Goal: Transaction & Acquisition: Register for event/course

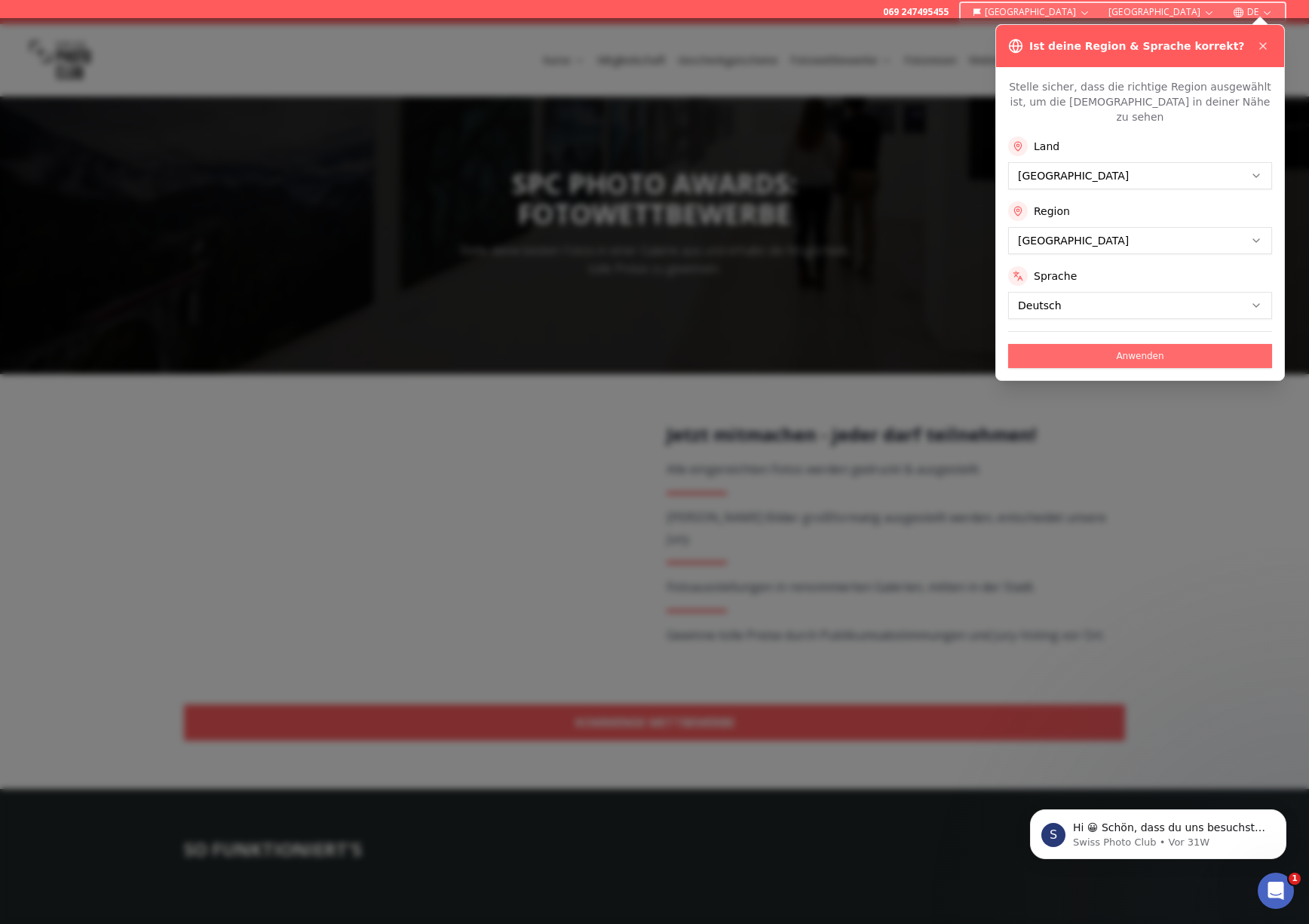
click at [1135, 344] on button "Anwenden" at bounding box center [1140, 356] width 264 height 24
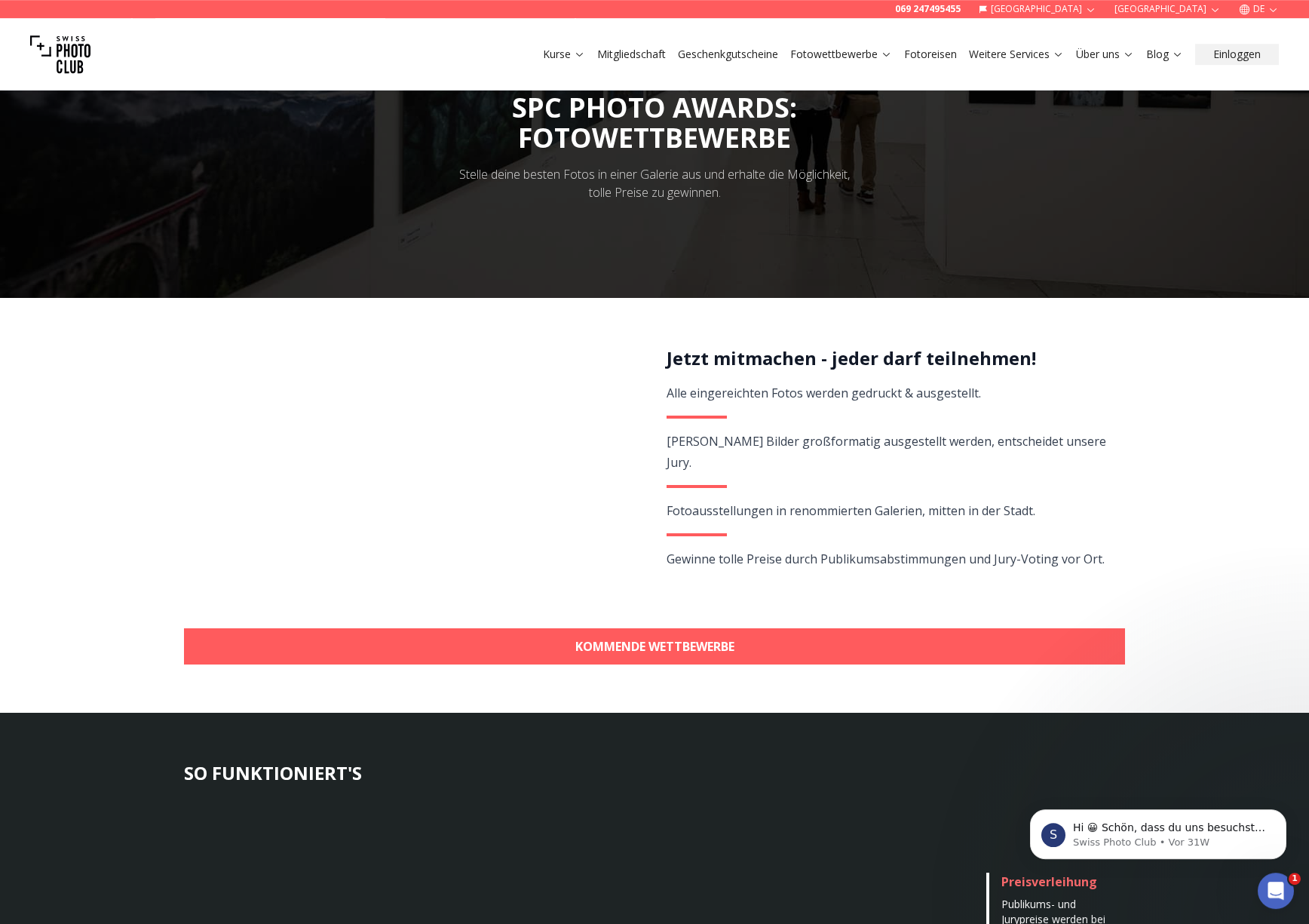
scroll to position [77, 0]
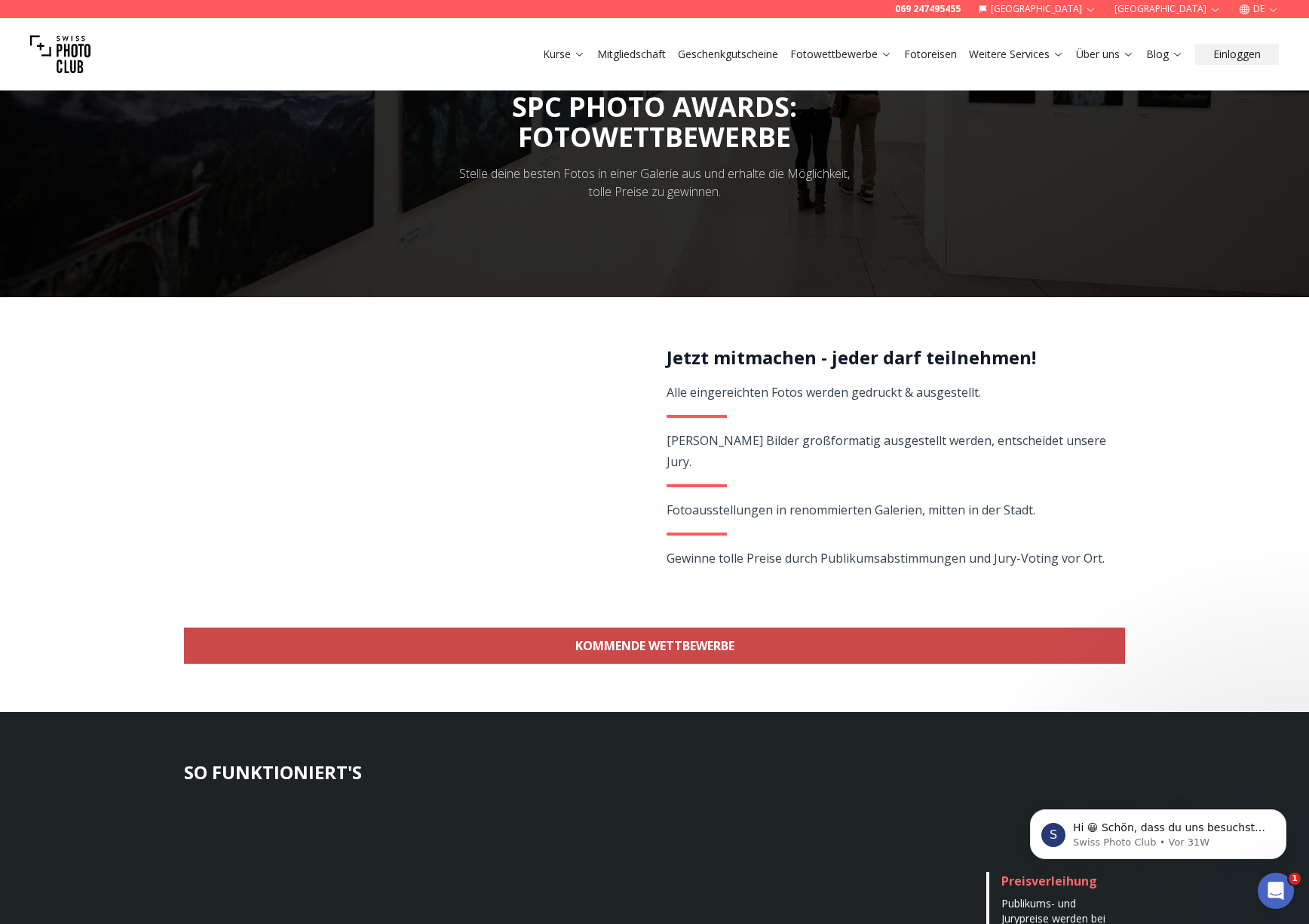
click at [667, 648] on link "KOMMENDE WETTBEWERBE" at bounding box center [654, 646] width 941 height 37
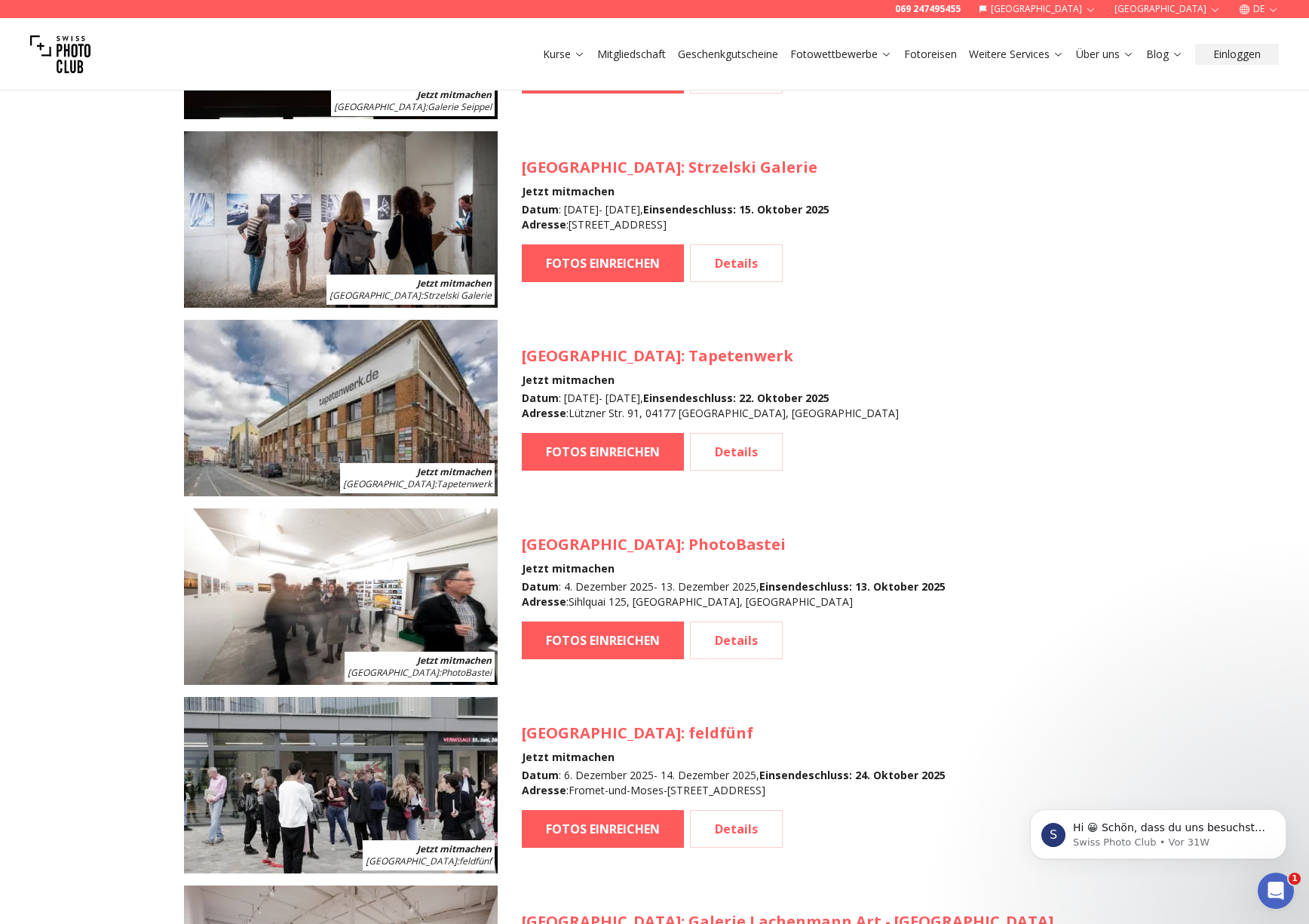
scroll to position [2114, 0]
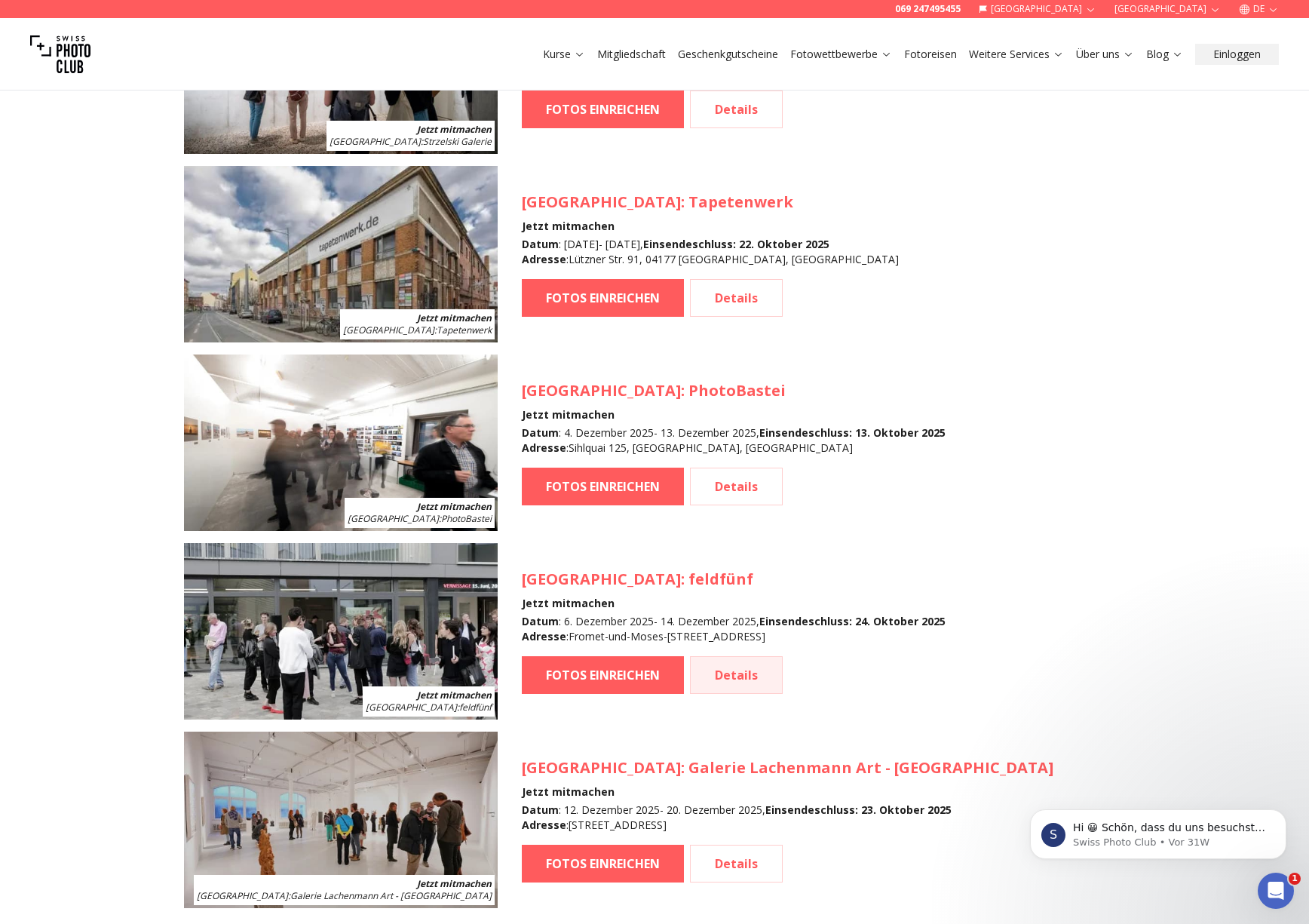
click at [716, 674] on link "Details" at bounding box center [737, 675] width 93 height 38
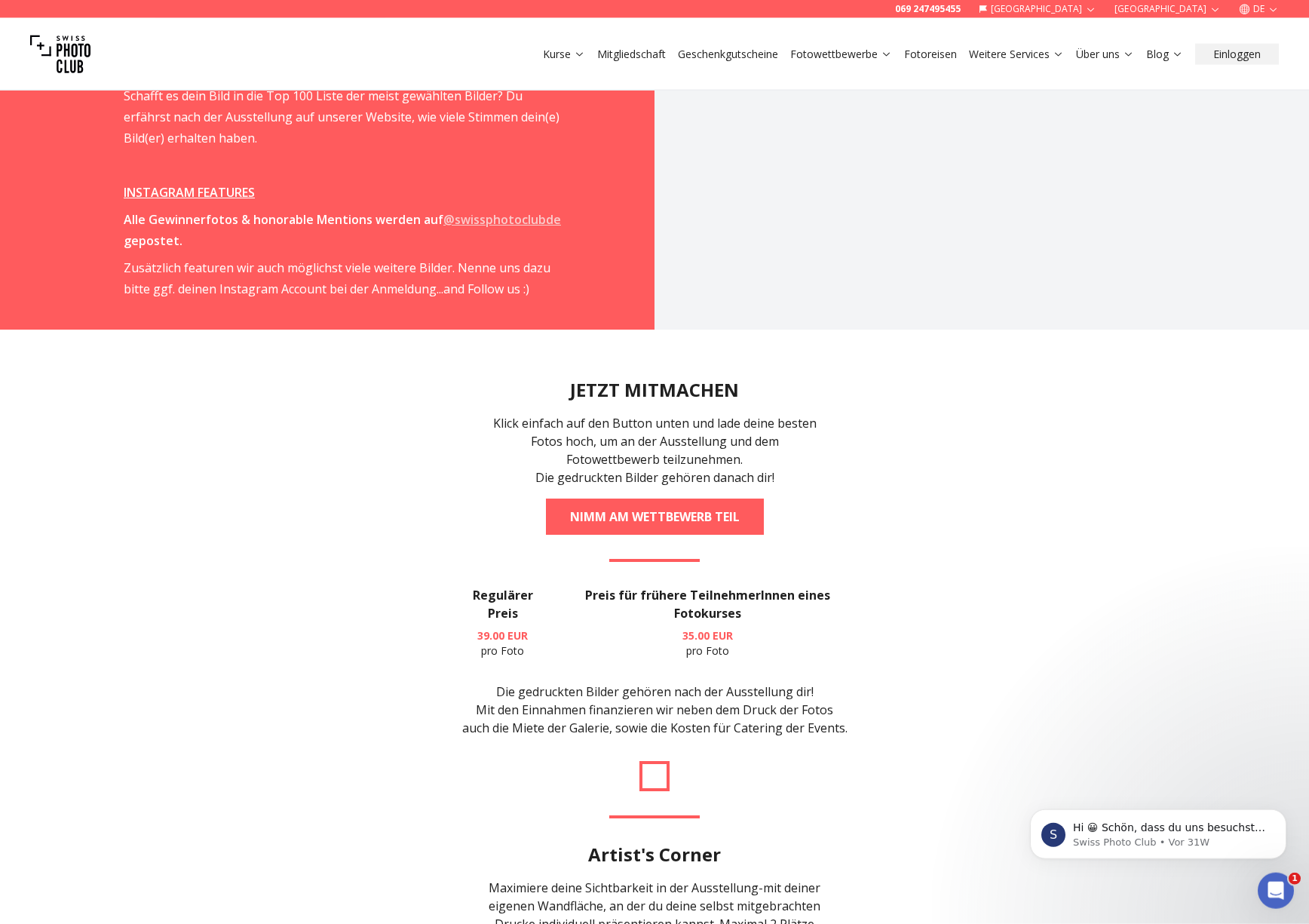
scroll to position [3077, 0]
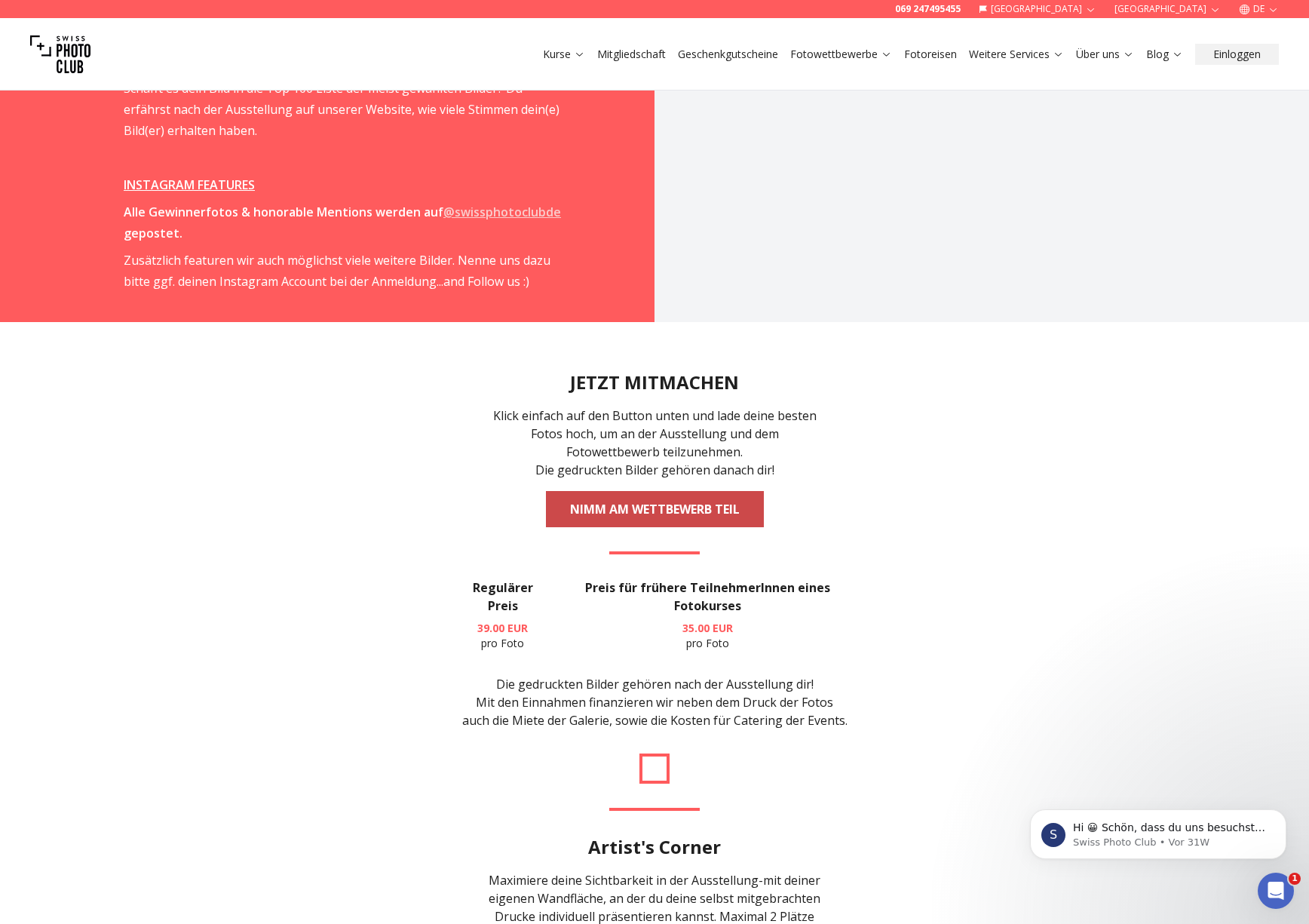
click at [682, 491] on link "NIMM AM WETTBEWERB TEIL" at bounding box center [654, 509] width 218 height 37
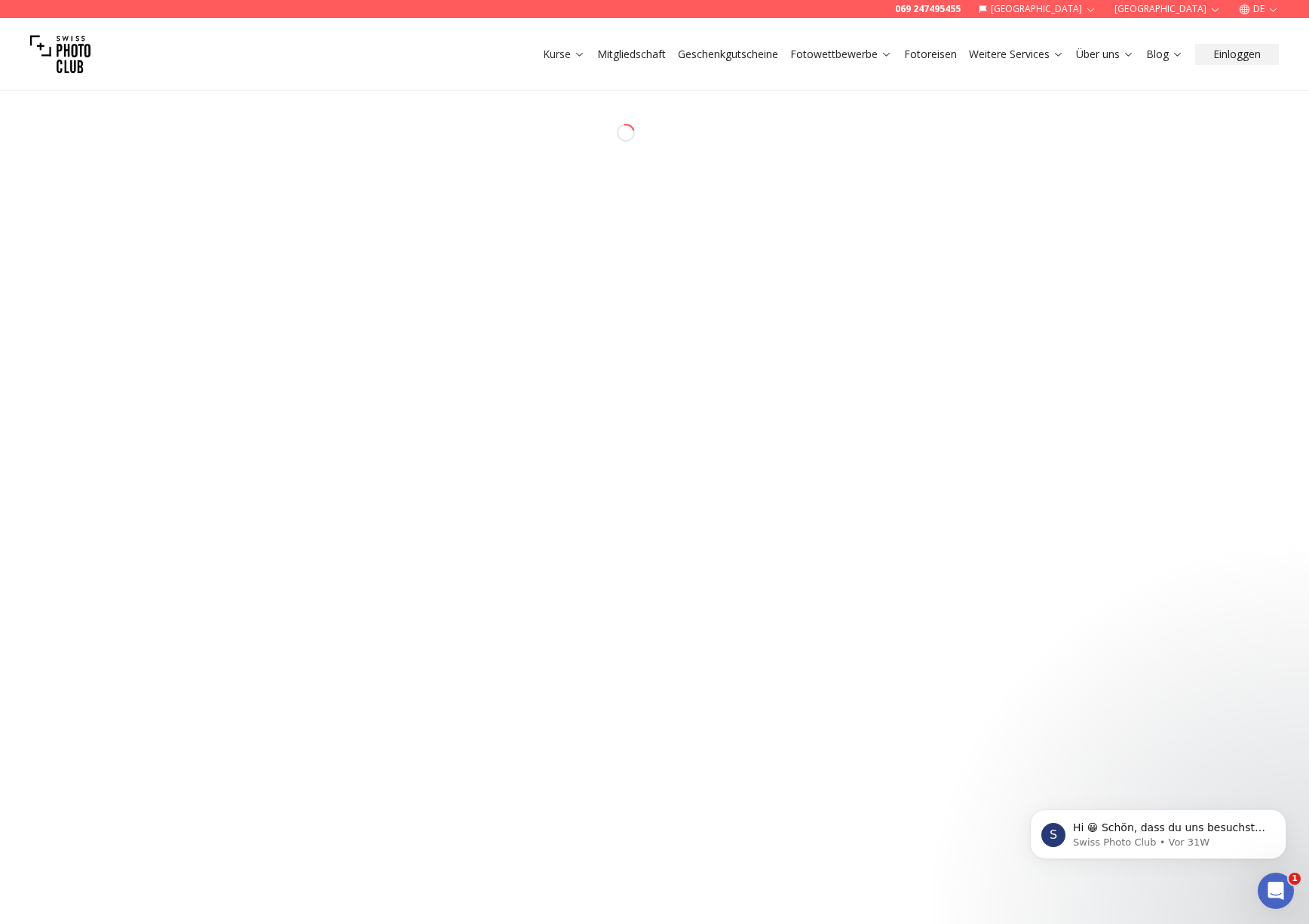
select select "*******"
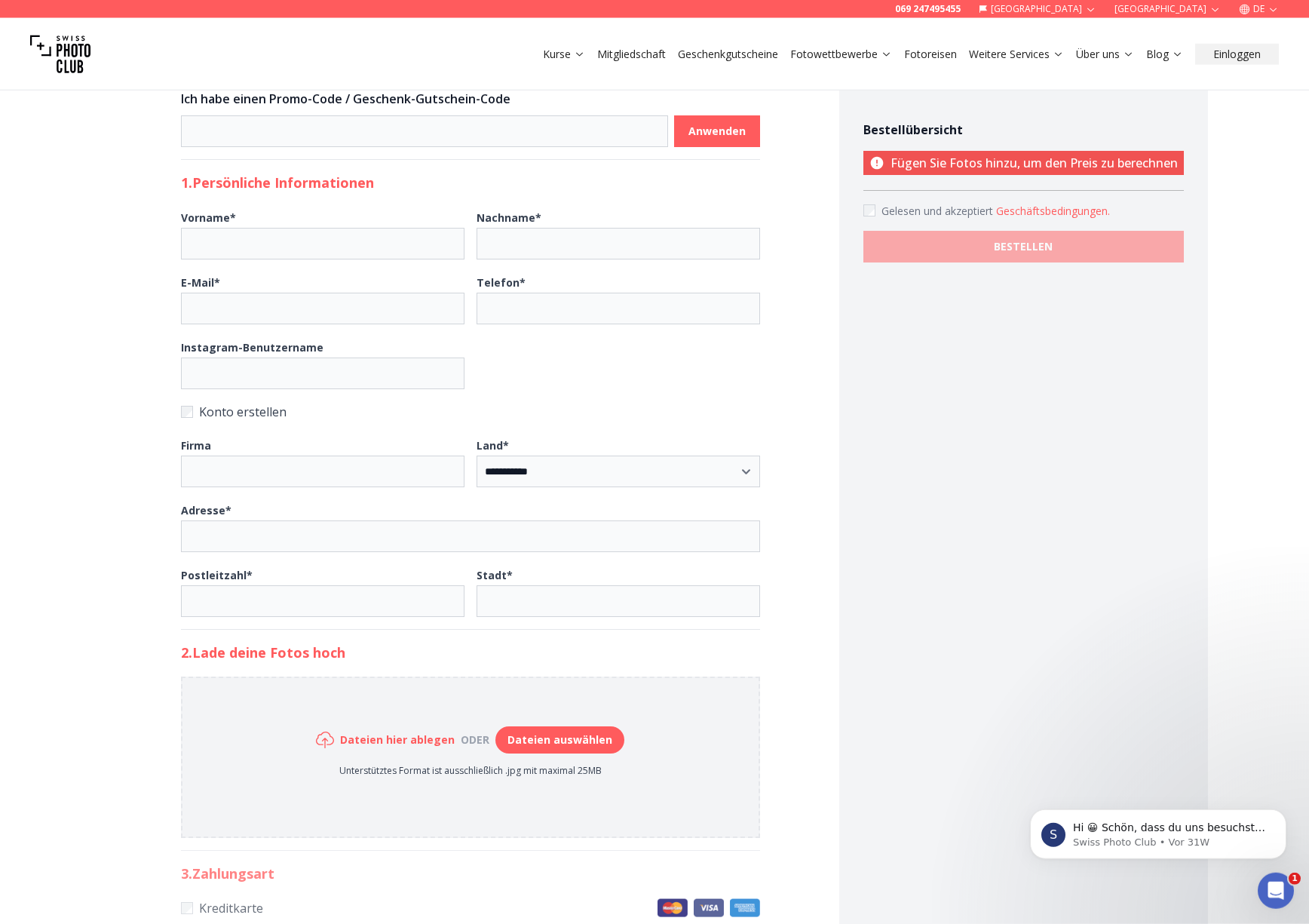
scroll to position [231, 0]
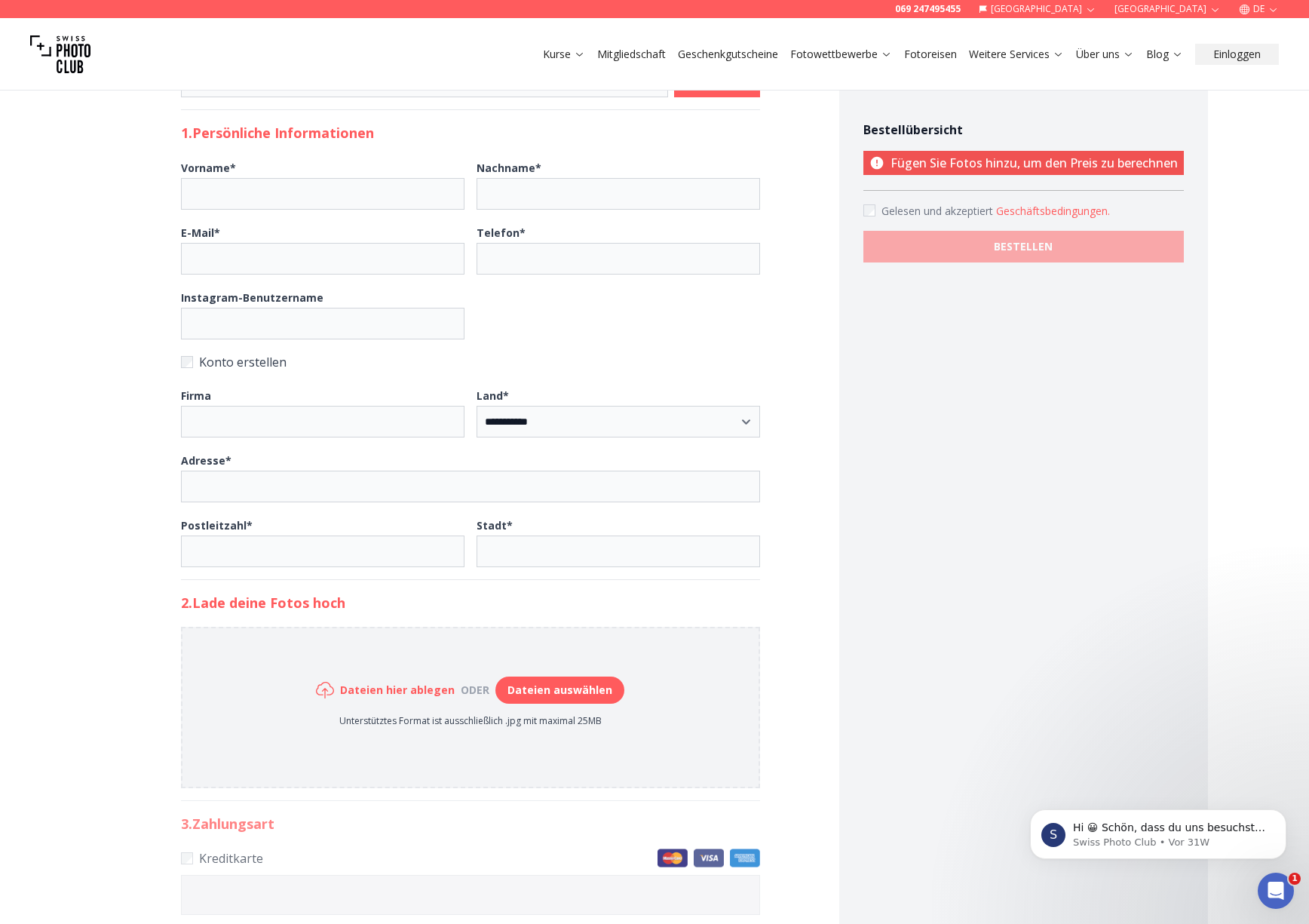
click at [587, 689] on button "Dateien auswählen" at bounding box center [559, 690] width 129 height 27
click at [431, 691] on h6 "Dateien hier ablegen" at bounding box center [397, 690] width 115 height 15
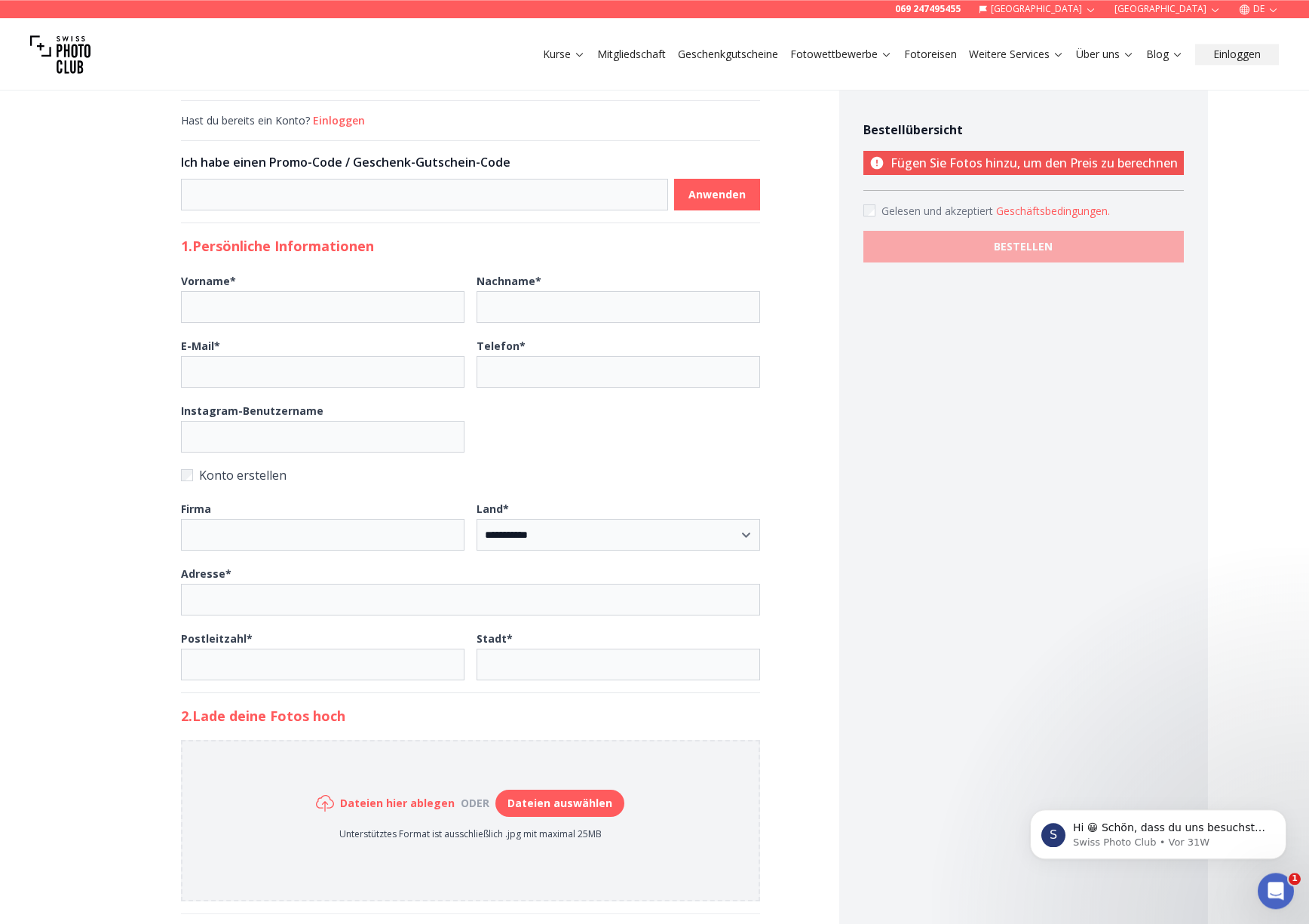
scroll to position [0, 0]
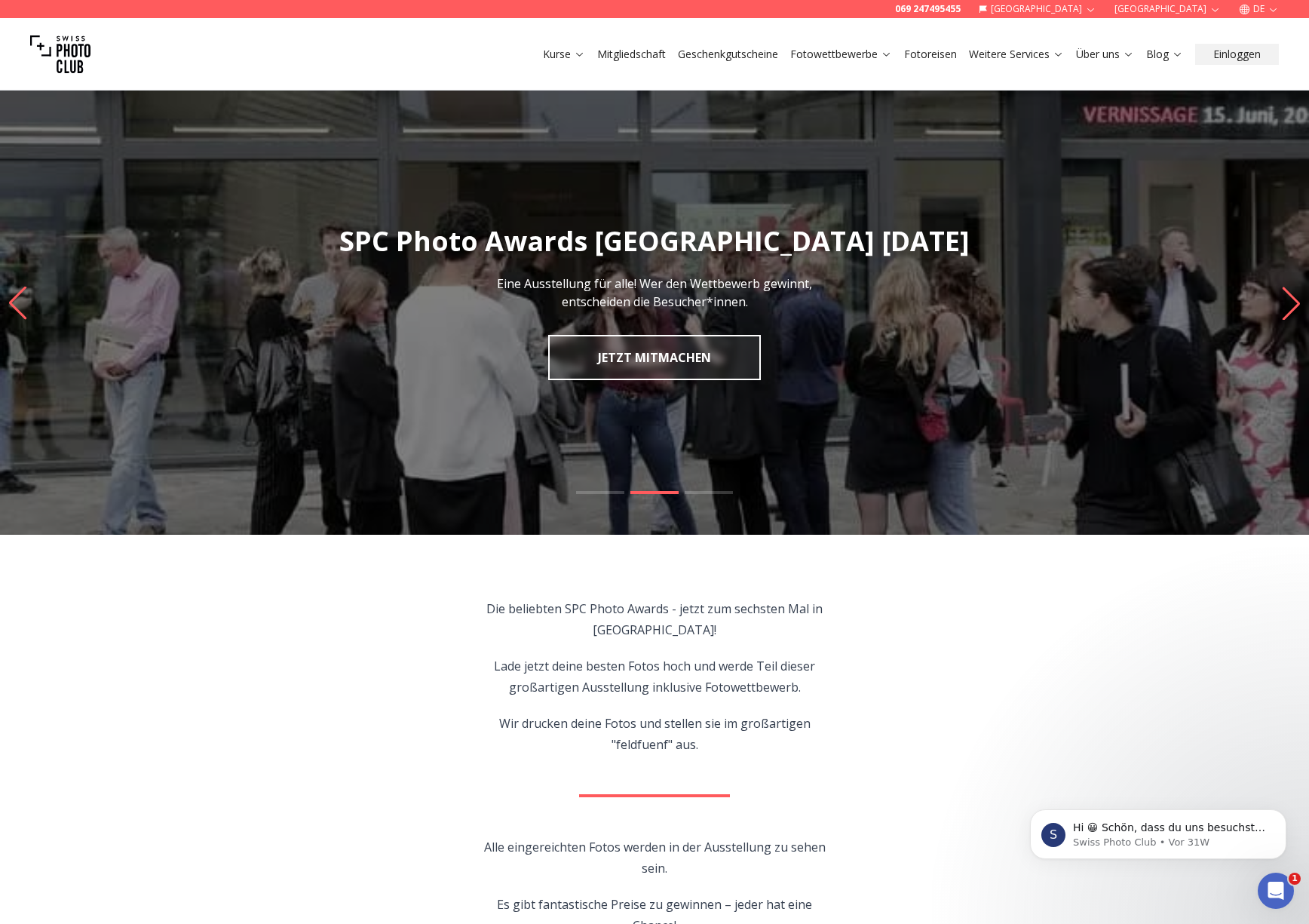
click at [666, 356] on link "JETZT MITMACHEN" at bounding box center [654, 357] width 212 height 45
select select "*******"
click at [635, 365] on link "JETZT MITMACHEN" at bounding box center [654, 357] width 212 height 45
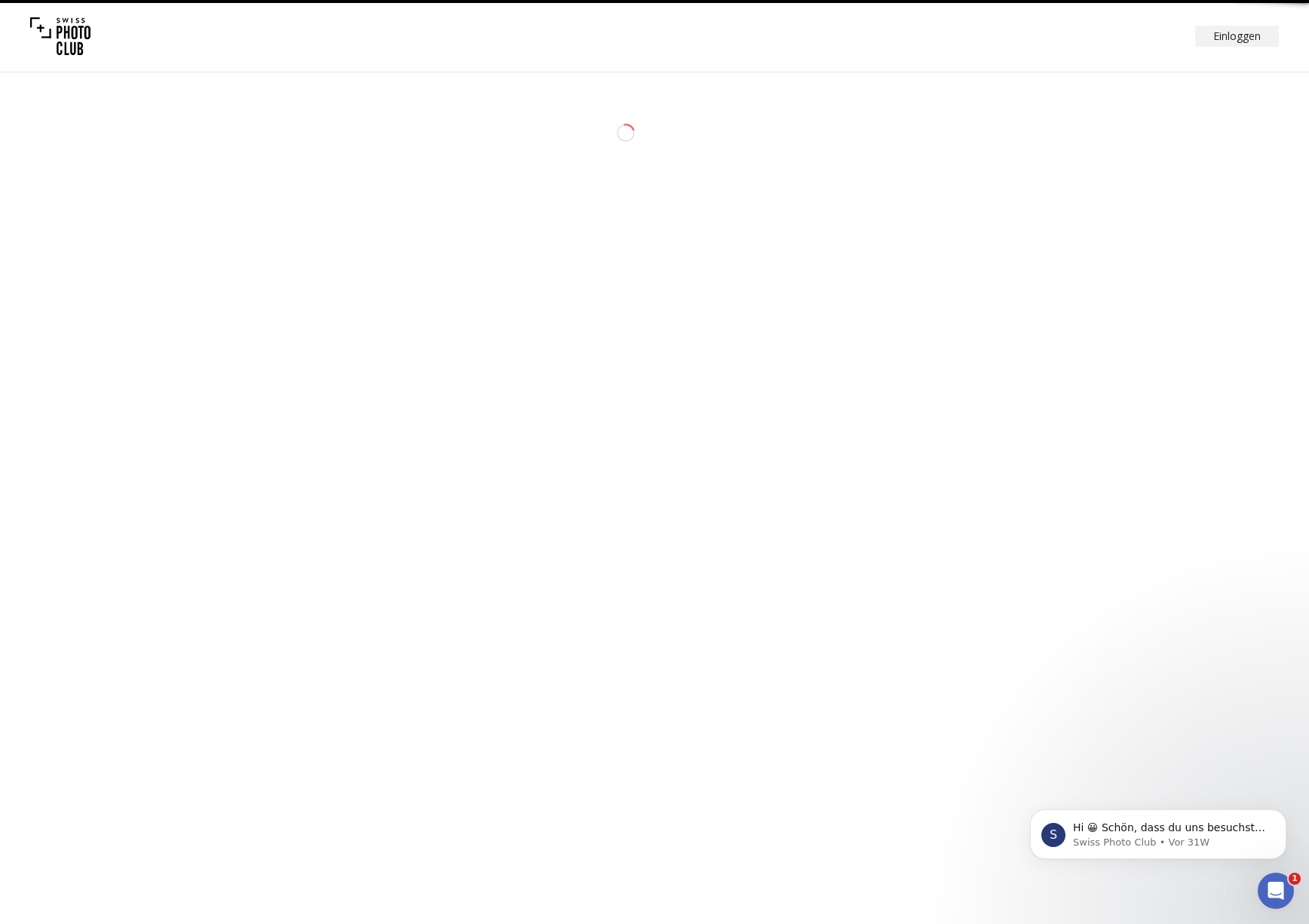
select select "*******"
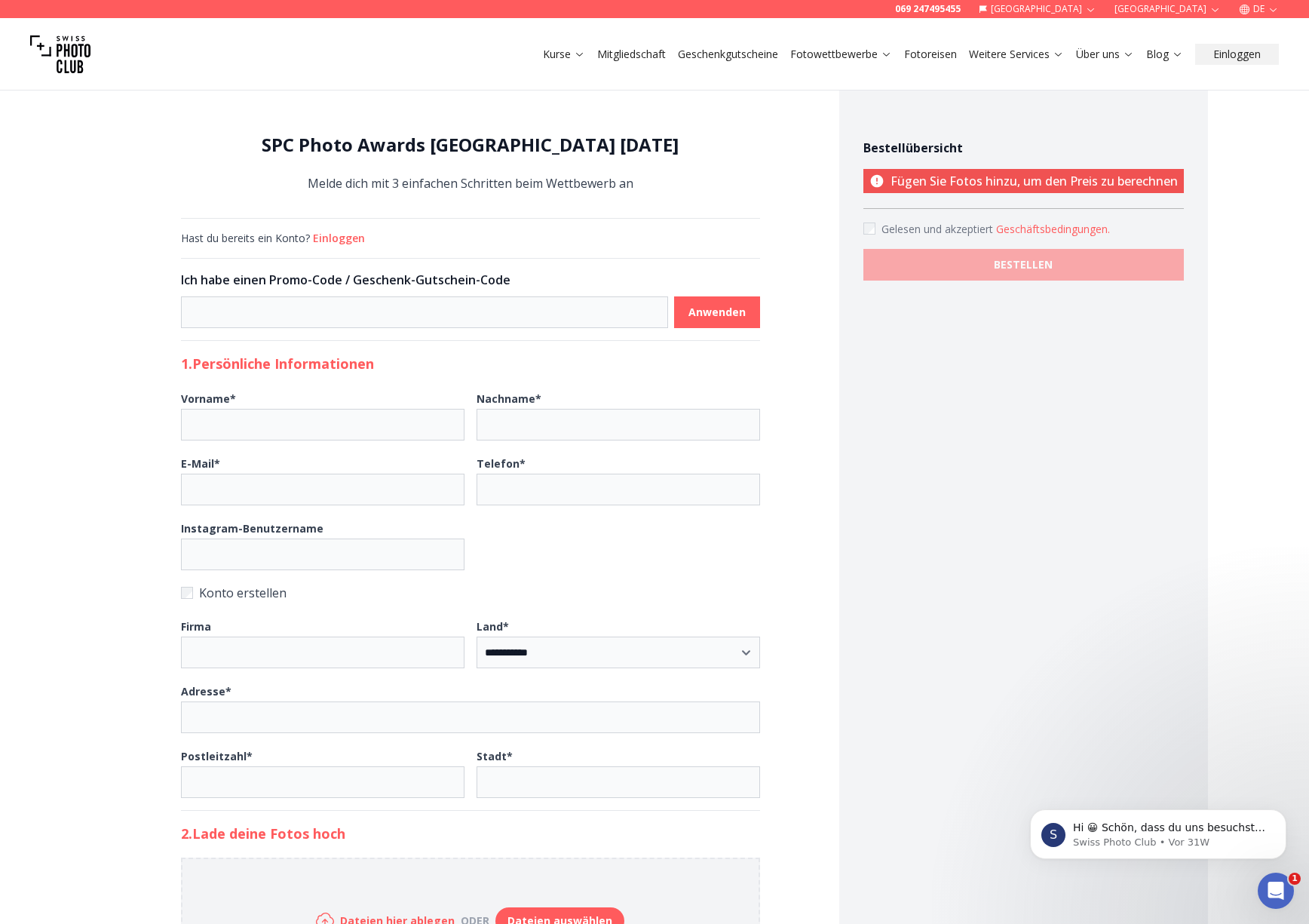
click at [333, 244] on button "Einloggen" at bounding box center [339, 238] width 52 height 15
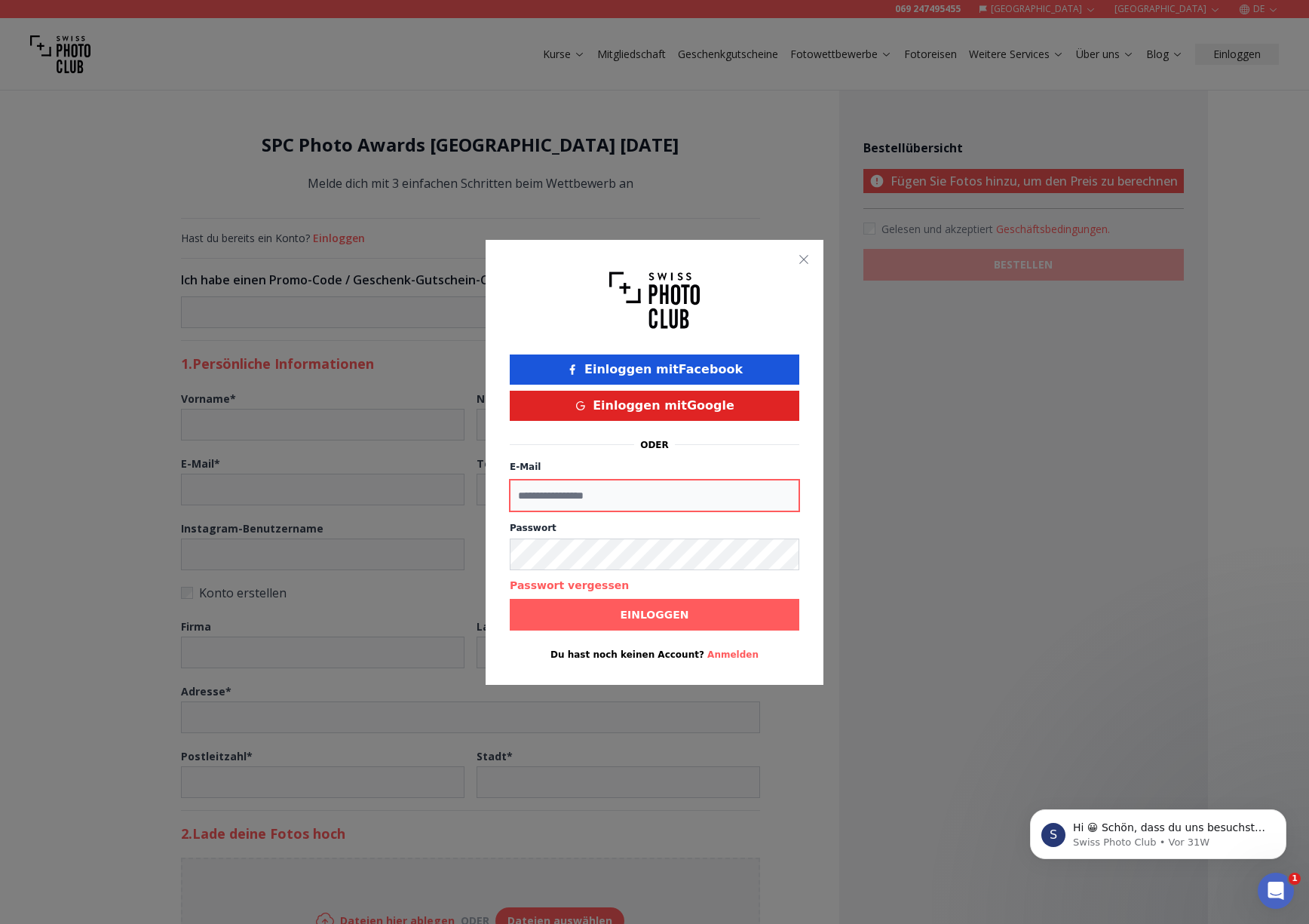
click at [628, 495] on input "E-Mail" at bounding box center [654, 495] width 290 height 32
click at [1171, 467] on div at bounding box center [654, 462] width 1309 height 924
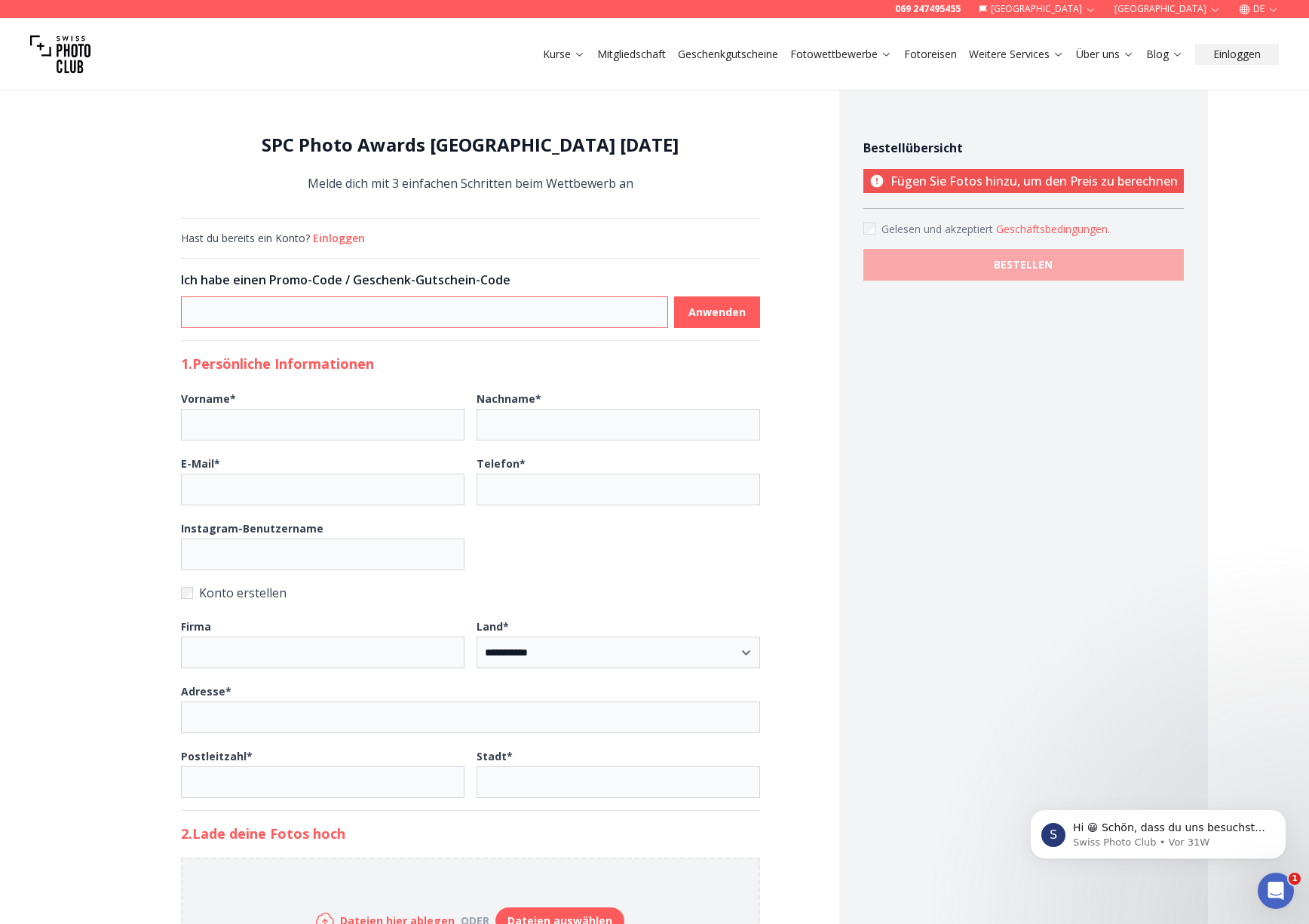
click at [338, 314] on input at bounding box center [425, 312] width 487 height 32
click at [345, 240] on button "Einloggen" at bounding box center [339, 238] width 52 height 15
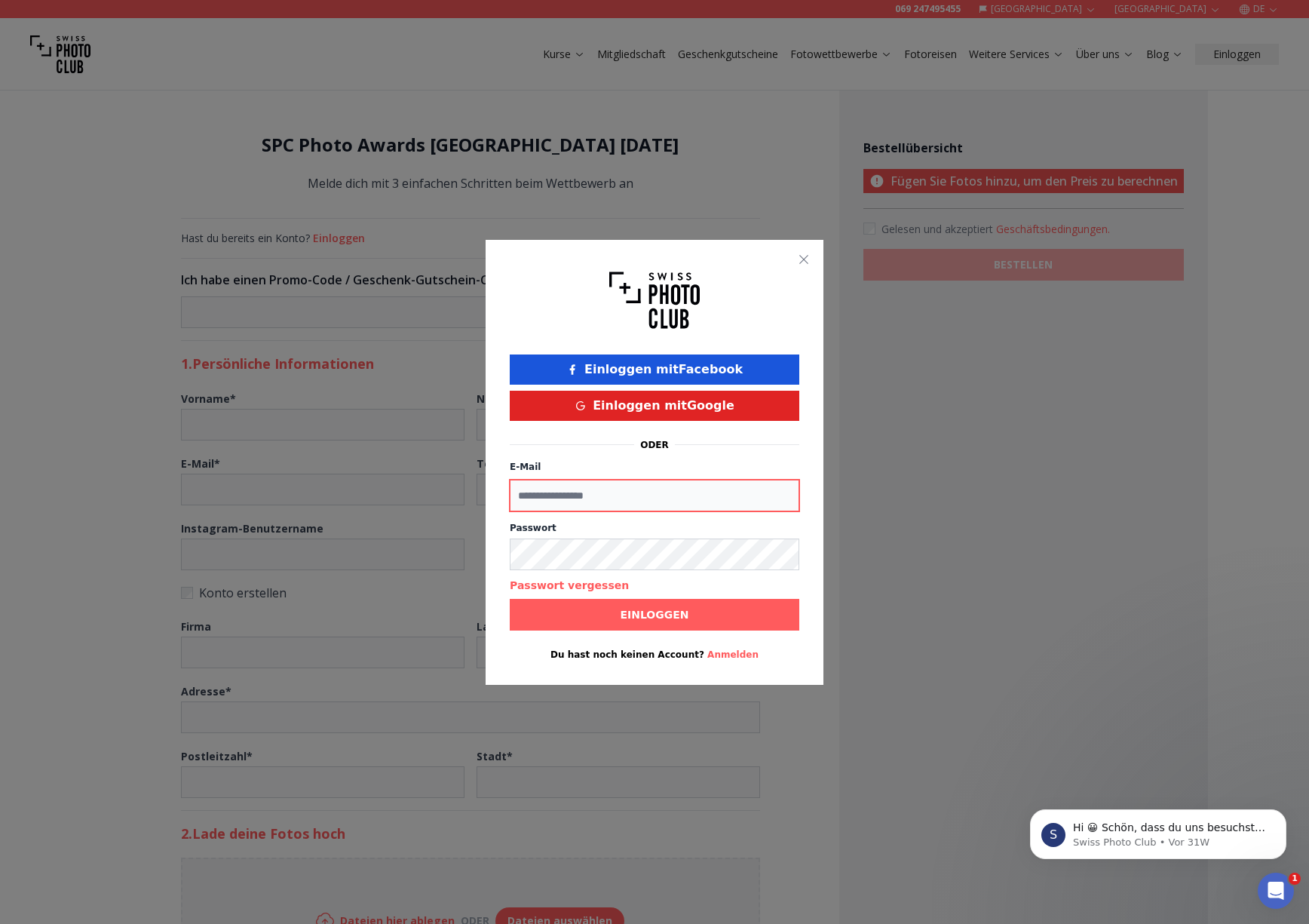
click at [584, 494] on input "E-Mail" at bounding box center [654, 495] width 290 height 32
click at [1145, 546] on div at bounding box center [654, 462] width 1309 height 924
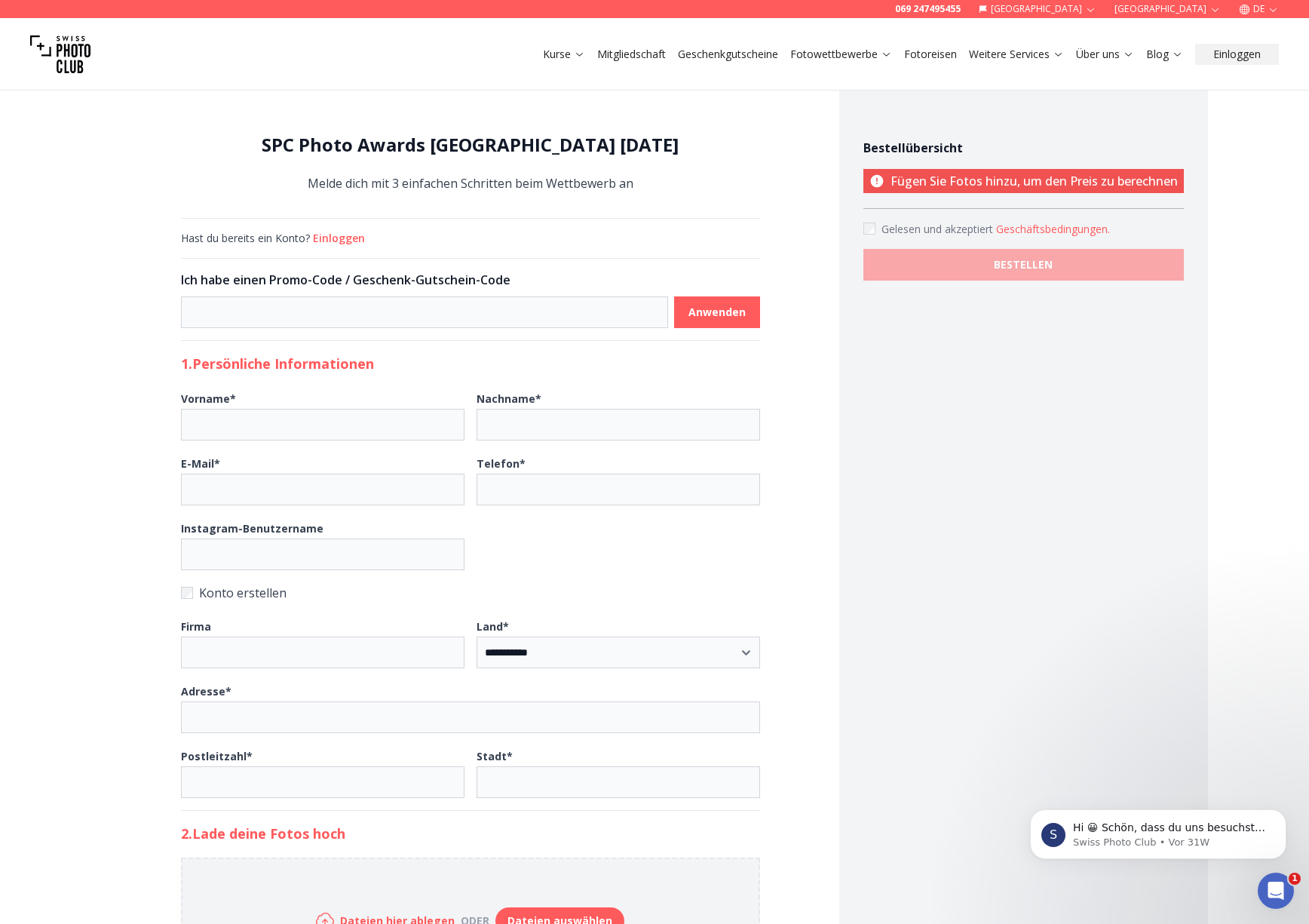
click at [323, 233] on button "Einloggen" at bounding box center [339, 238] width 52 height 15
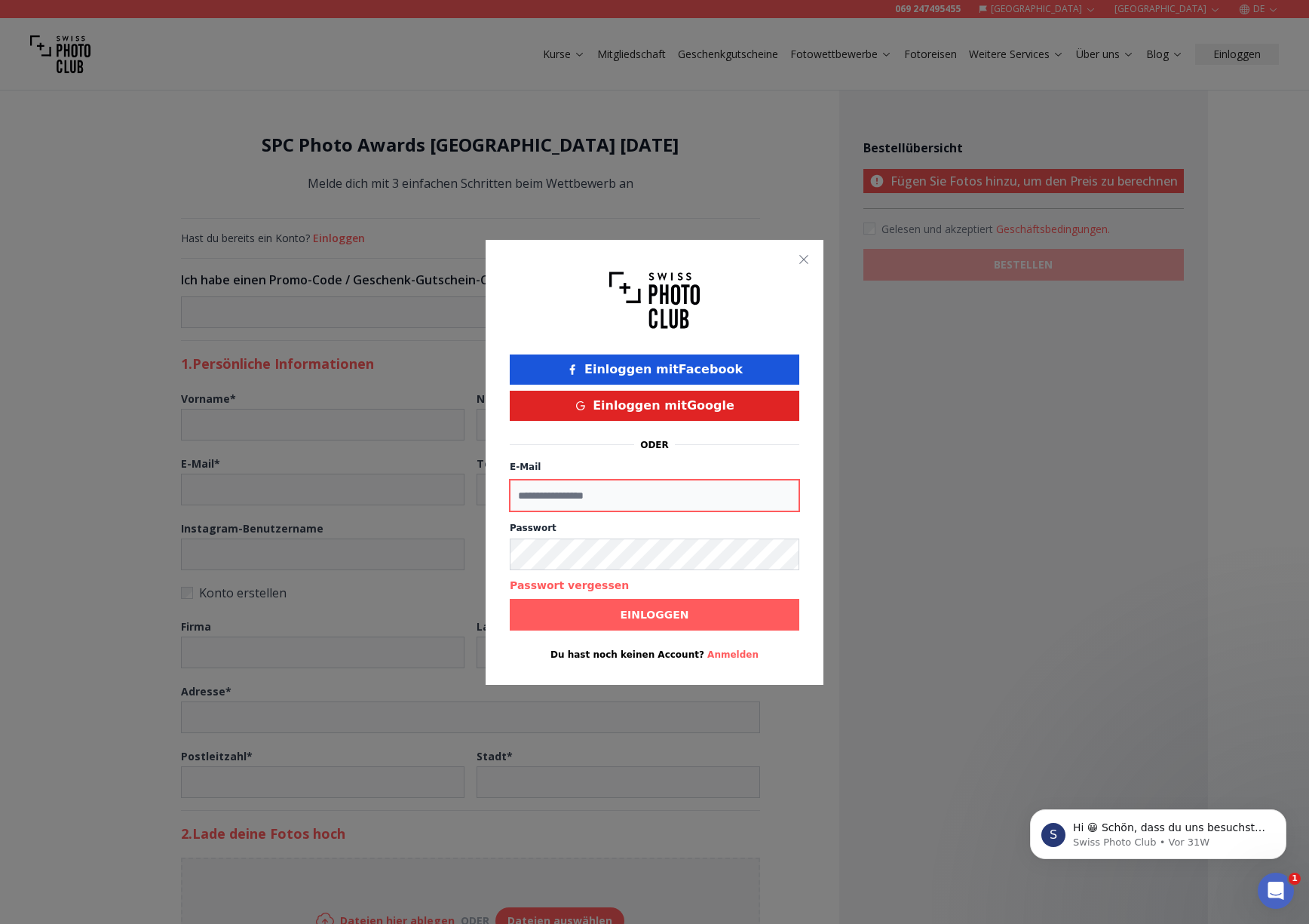
click at [691, 494] on input "E-Mail" at bounding box center [654, 495] width 290 height 32
type input "**********"
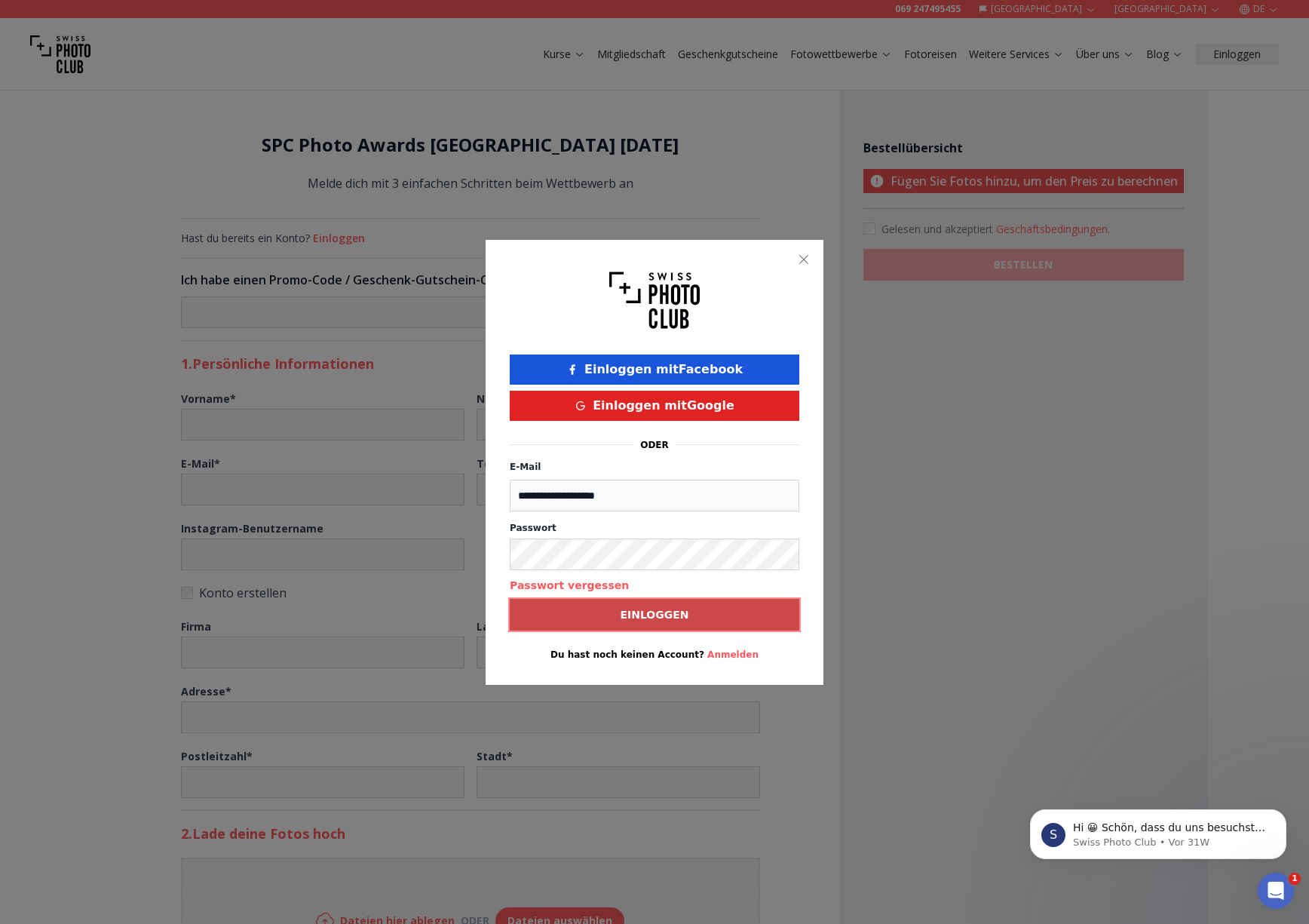
click at [658, 617] on b "Einloggen" at bounding box center [654, 615] width 68 height 15
